Goal: Task Accomplishment & Management: Use online tool/utility

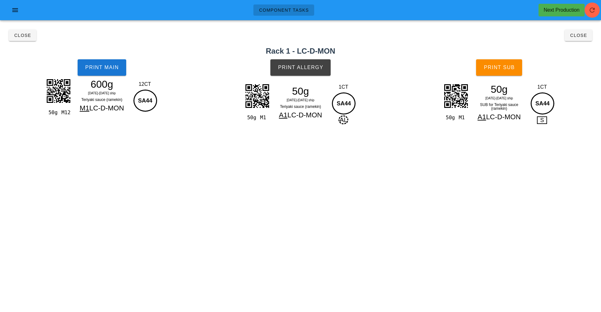
click at [581, 22] on div "Component Tasks Next Production" at bounding box center [300, 12] width 601 height 25
click at [593, 17] on button "button" at bounding box center [592, 10] width 15 height 15
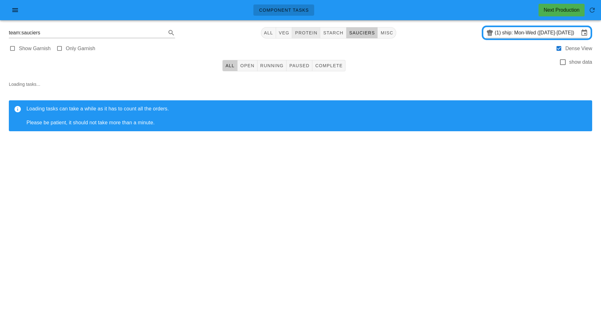
click at [310, 32] on span "protein" at bounding box center [306, 32] width 23 height 5
type input "team:protein"
click at [532, 32] on input "ship: Mon-Wed ([DATE]-[DATE])" at bounding box center [541, 33] width 77 height 10
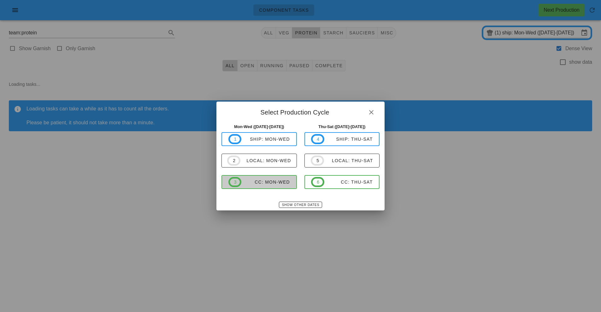
click at [276, 187] on span "3 CC: Mon-Wed" at bounding box center [260, 182] width 62 height 10
type input "CC: Mon-Wed (Sep 15-Sep 17)"
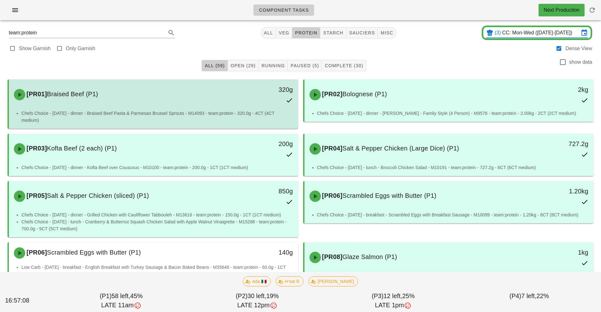
click at [265, 113] on li "Chefs Choice - Sunday - dinner - Braised Beef Pasta & Parmesan Brussel Sprouts …" at bounding box center [157, 117] width 272 height 14
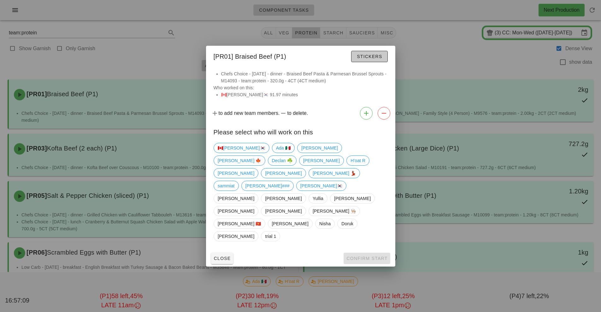
click at [380, 59] on span "Stickers" at bounding box center [370, 56] width 26 height 5
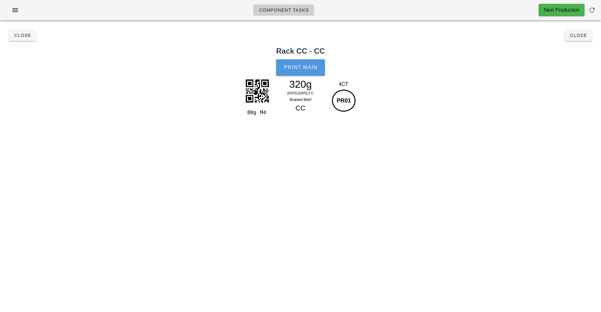
click at [309, 70] on button "Print Main" at bounding box center [300, 67] width 49 height 16
click at [462, 164] on div "Component Tasks Next Production team:protein All veg protein starch sauciers mi…" at bounding box center [300, 156] width 601 height 312
click at [452, 189] on div "Component Tasks Next Production team:protein All veg protein starch sauciers mi…" at bounding box center [300, 156] width 601 height 312
click at [587, 39] on button "Close" at bounding box center [578, 35] width 27 height 11
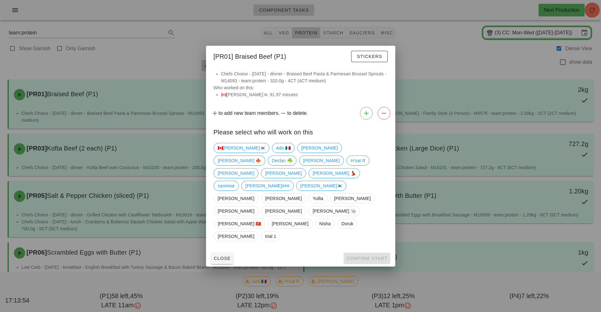
click at [147, 52] on div at bounding box center [300, 156] width 601 height 312
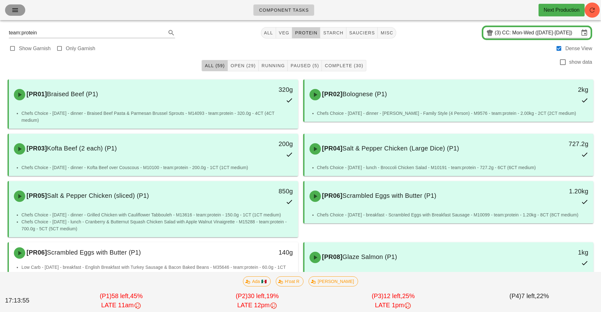
click at [12, 15] on button "button" at bounding box center [15, 9] width 20 height 11
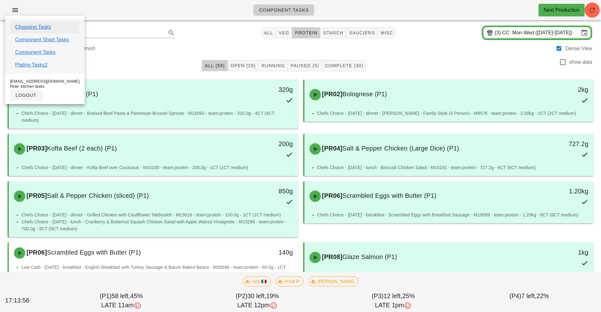
click at [39, 28] on link "Chopping Tasks" at bounding box center [33, 27] width 36 height 8
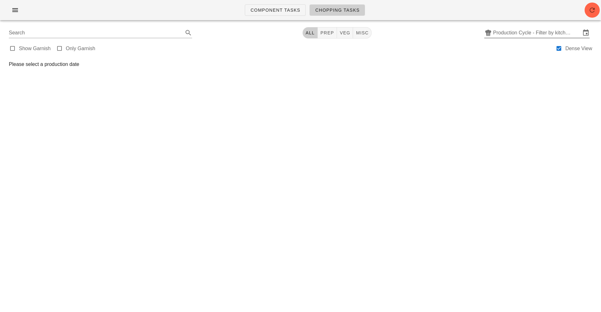
click at [524, 35] on input "Production Cycle - Filter by kitchen production schedules" at bounding box center [537, 33] width 88 height 10
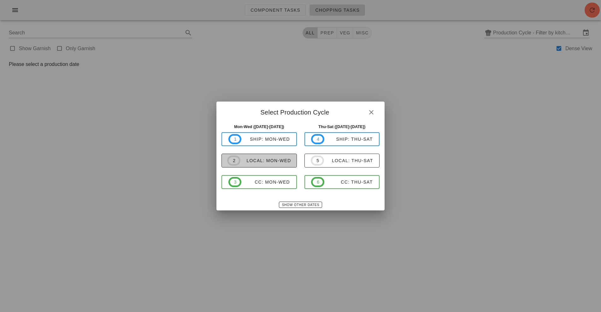
click at [272, 159] on div "local: Mon-Wed" at bounding box center [266, 160] width 51 height 5
type input "local: Mon-Wed (Sep 15-Sep 17)"
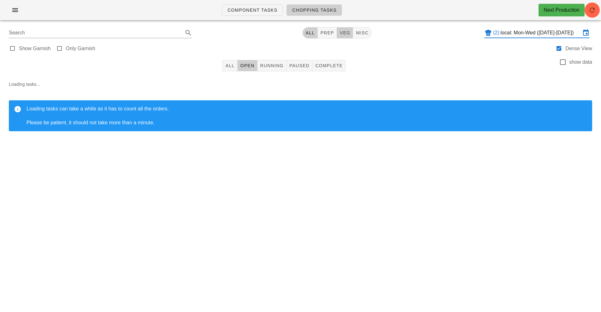
click at [343, 32] on span "veg" at bounding box center [345, 32] width 11 height 5
type input "team:veg"
click at [592, 16] on button "button" at bounding box center [592, 10] width 15 height 15
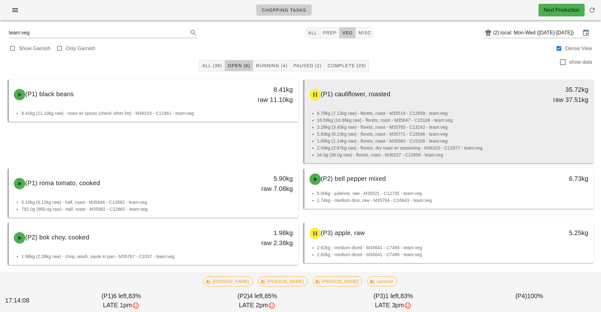
click at [433, 127] on li "3.28kg (3.45kg raw) - florets, roast - M35765 - C13242 - team:veg" at bounding box center [453, 127] width 272 height 7
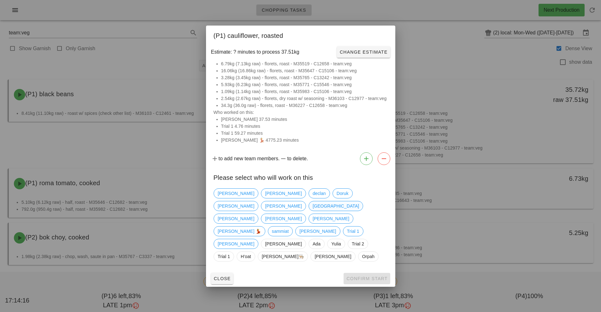
click at [359, 208] on span "Milan" at bounding box center [336, 205] width 46 height 9
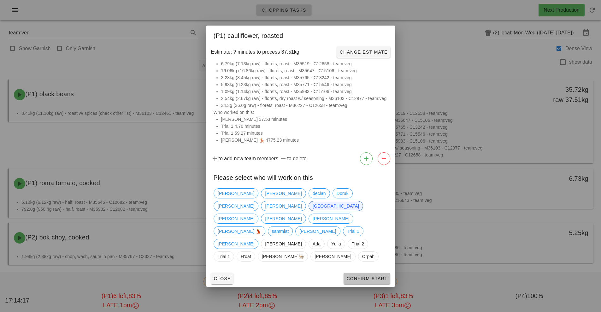
click at [371, 273] on button "Confirm Start" at bounding box center [367, 278] width 46 height 11
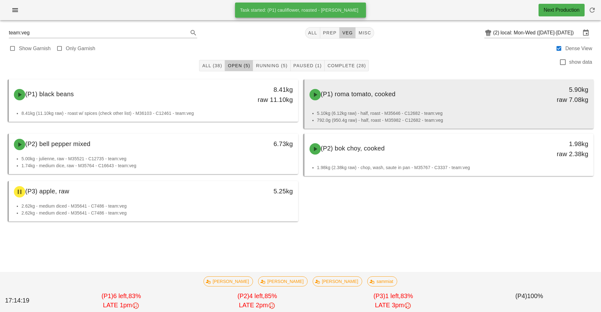
click at [385, 106] on div "(P1) roma tomato, cooked 5.90kg raw 7.08kg" at bounding box center [449, 95] width 287 height 28
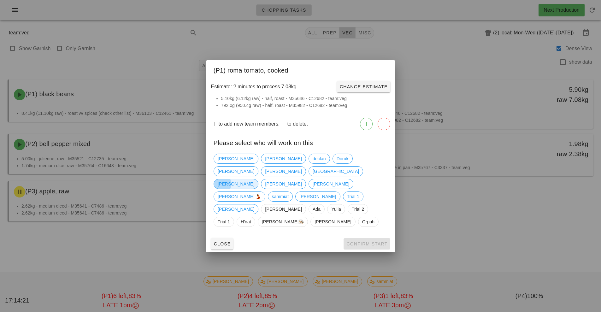
click at [225, 185] on span "Nick" at bounding box center [236, 183] width 37 height 9
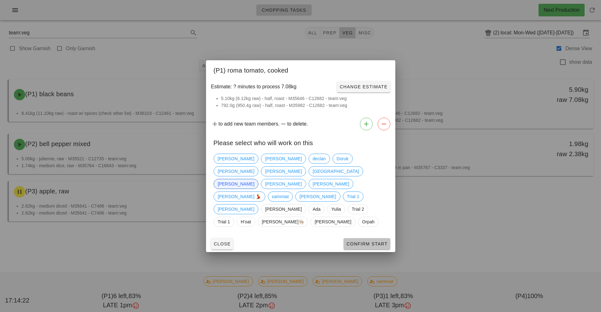
click at [371, 241] on span "Confirm Start" at bounding box center [366, 243] width 41 height 5
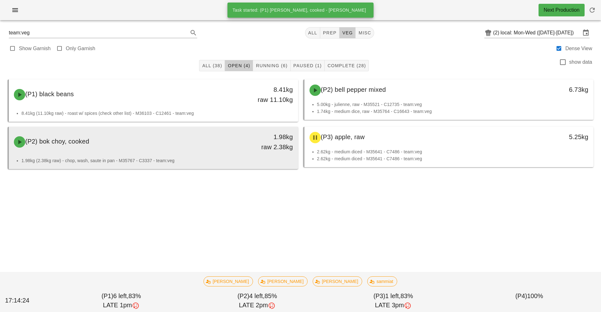
click at [233, 155] on div "1.98kg raw 2.38kg" at bounding box center [261, 142] width 72 height 28
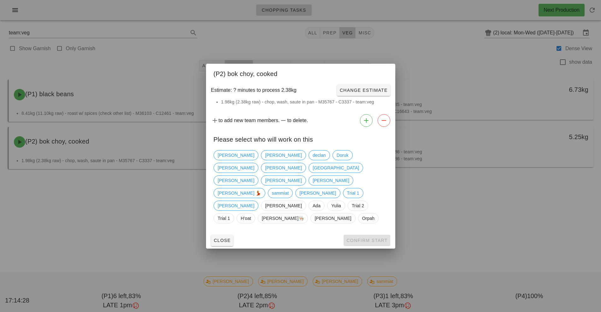
click at [372, 232] on div "Close Confirm Start" at bounding box center [300, 240] width 189 height 16
click at [289, 188] on span "sammiat" at bounding box center [280, 192] width 17 height 9
click at [386, 235] on button "Confirm Start" at bounding box center [367, 240] width 46 height 11
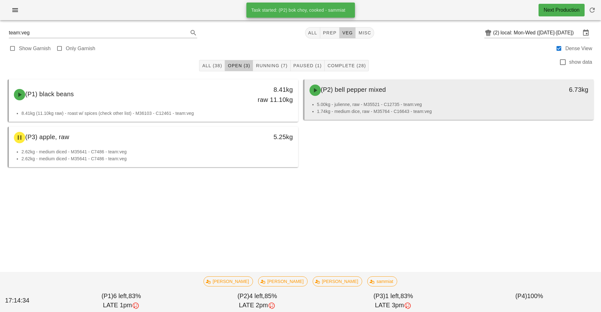
click at [404, 102] on li "5.00kg - julienne, raw - M35521 - C12735 - team:veg" at bounding box center [453, 104] width 272 height 7
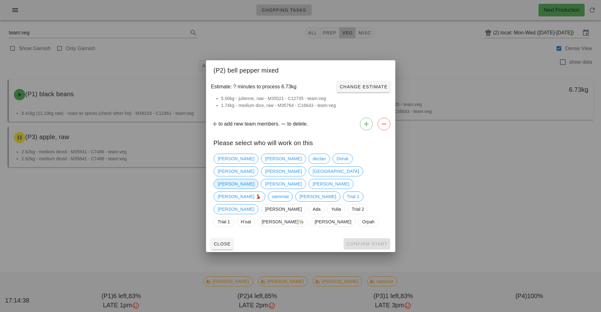
click at [222, 186] on span "Nick" at bounding box center [236, 183] width 37 height 9
click at [374, 238] on button "Confirm Start" at bounding box center [367, 243] width 46 height 11
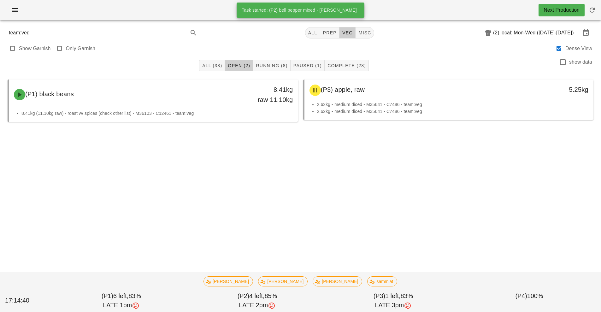
click at [189, 107] on div "(P1) black beans 8.41kg raw 11.10kg" at bounding box center [153, 95] width 287 height 28
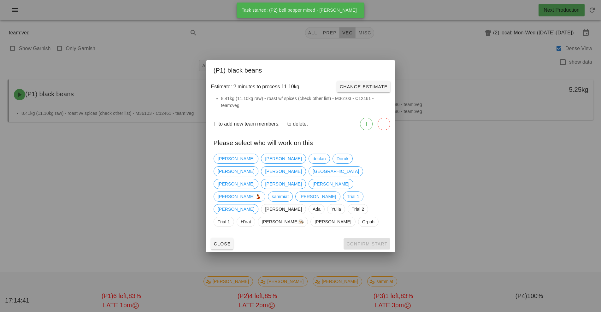
click at [480, 194] on div at bounding box center [300, 156] width 601 height 312
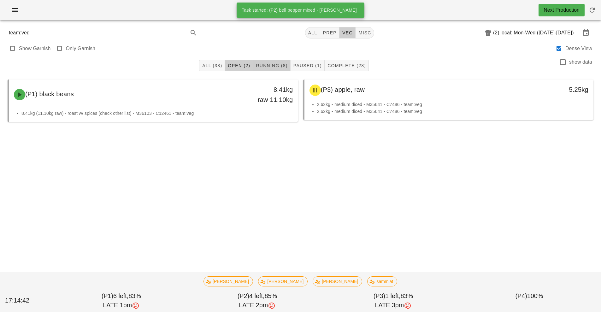
click at [277, 68] on span "Running (8)" at bounding box center [272, 65] width 32 height 5
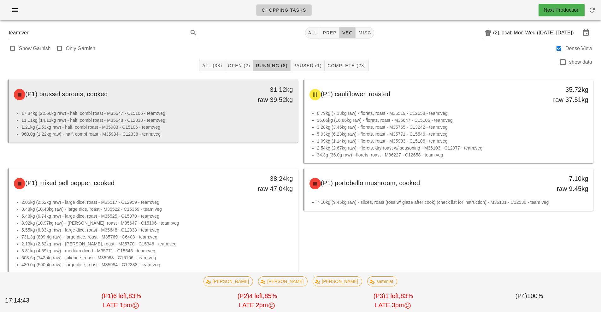
click at [201, 117] on li "11.11kg (14.11kg raw) - half, combi roast - M35648 - C12338 - team:veg" at bounding box center [157, 120] width 272 height 7
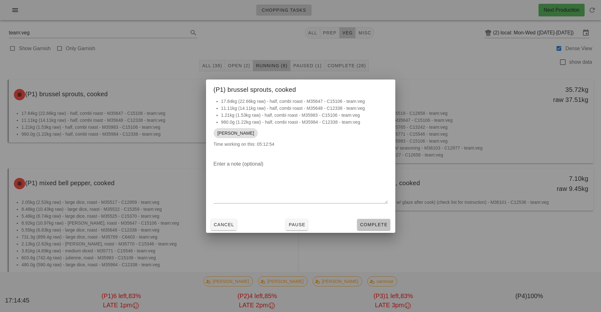
click at [378, 227] on span "Complete" at bounding box center [374, 224] width 28 height 5
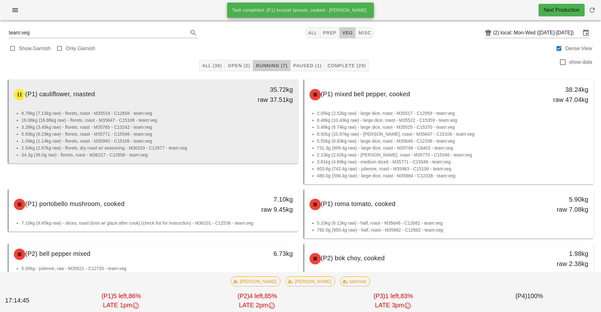
click at [226, 129] on li "3.28kg (3.45kg raw) - florets, roast - M35765 - C13242 - team:veg" at bounding box center [157, 127] width 272 height 7
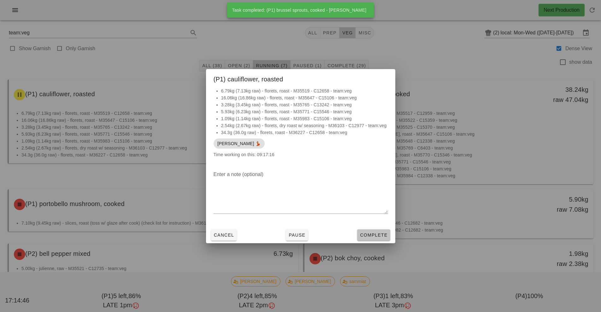
click at [368, 235] on span "Complete" at bounding box center [374, 235] width 28 height 5
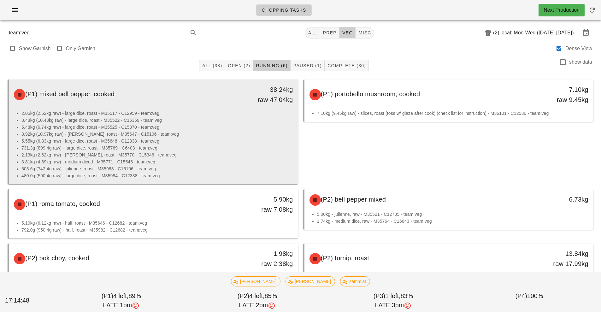
click at [230, 145] on li "731.3g (899.4g raw) - large dice, roast - M35769 - C6403 - team:veg" at bounding box center [157, 148] width 272 height 7
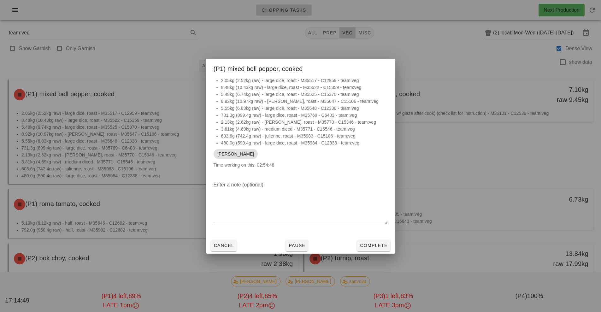
click at [462, 175] on div at bounding box center [300, 156] width 601 height 312
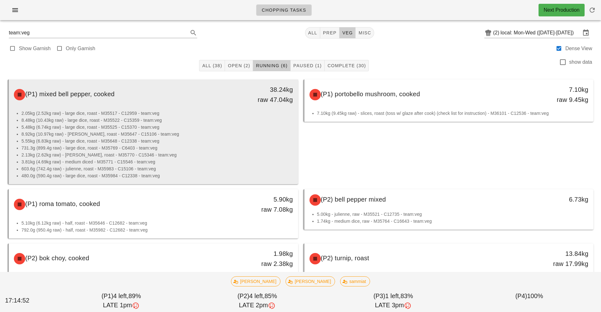
click at [233, 152] on li "2.13kg (2.62kg raw) - julienne, roast - M35770 - C15346 - team:veg" at bounding box center [157, 155] width 272 height 7
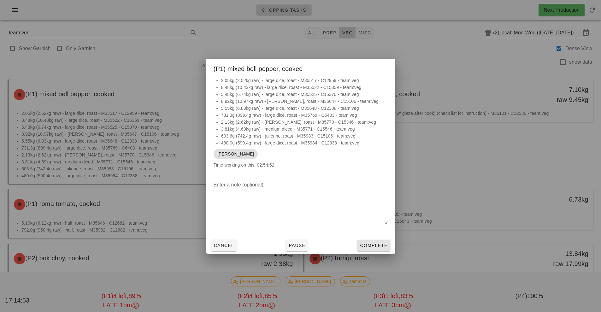
click at [369, 240] on button "Complete" at bounding box center [373, 245] width 33 height 11
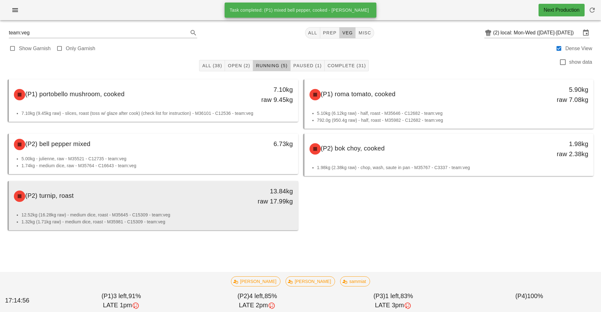
click at [249, 218] on li "12.52kg (16.28kg raw) - medium dice, roast - M35645 - C15309 - team:veg" at bounding box center [157, 215] width 272 height 7
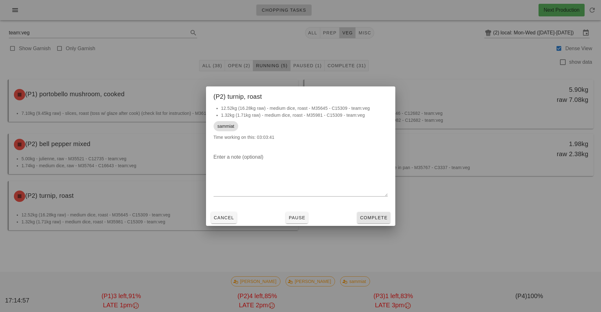
click at [379, 222] on button "Complete" at bounding box center [373, 217] width 33 height 11
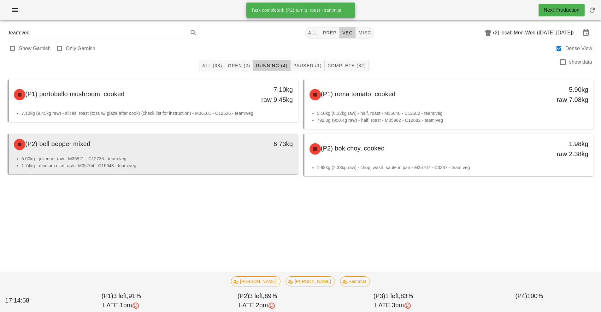
click at [216, 152] on div "(P2) bell pepper mixed" at bounding box center [117, 144] width 215 height 19
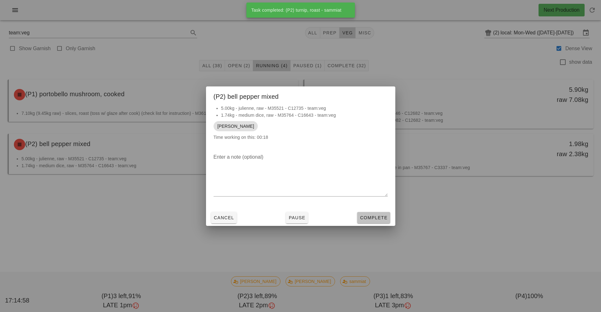
click at [379, 222] on button "Complete" at bounding box center [373, 217] width 33 height 11
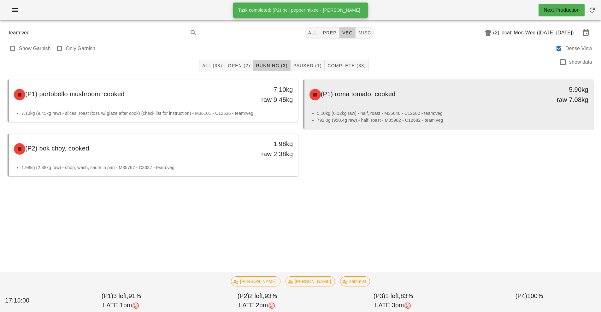
click at [424, 107] on div "(P1) roma tomato, cooked 5.90kg raw 7.08kg" at bounding box center [449, 95] width 287 height 28
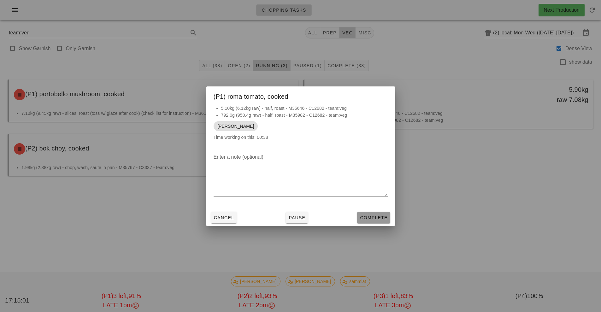
click at [369, 218] on span "Complete" at bounding box center [374, 217] width 28 height 5
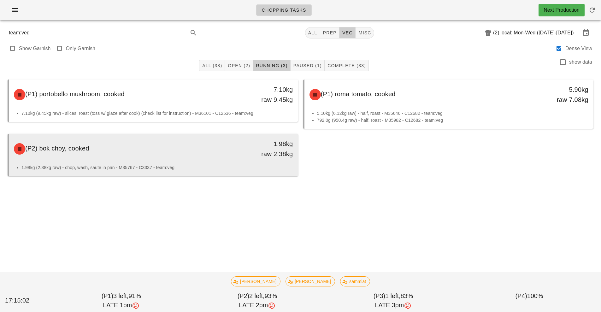
click at [218, 147] on div "(P2) bok choy, cooked" at bounding box center [117, 149] width 215 height 19
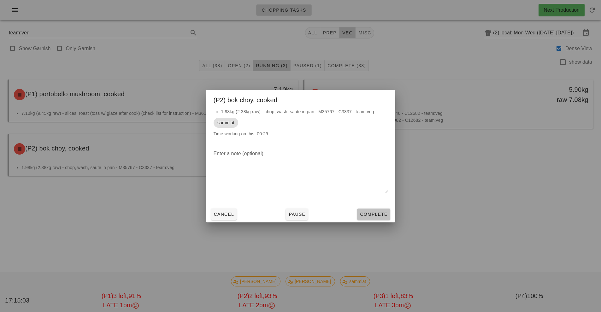
click at [372, 219] on button "Complete" at bounding box center [373, 214] width 33 height 11
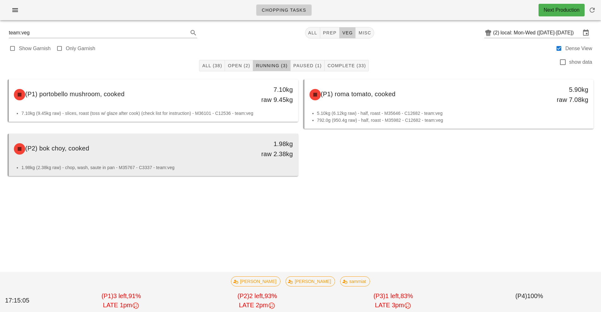
click at [211, 164] on li "1.98kg (2.38kg raw) - chop, wash, saute in pan - M35767 - C3337 - team:veg" at bounding box center [157, 167] width 272 height 7
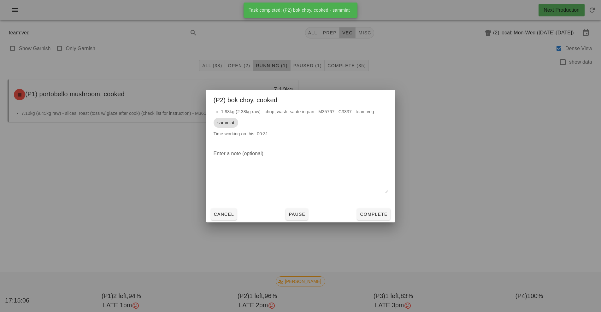
click at [483, 217] on div at bounding box center [300, 156] width 601 height 312
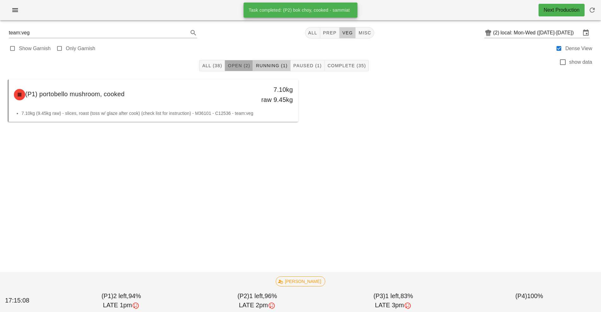
click at [241, 68] on span "Open (2)" at bounding box center [239, 65] width 23 height 5
